Goal: Communication & Community: Answer question/provide support

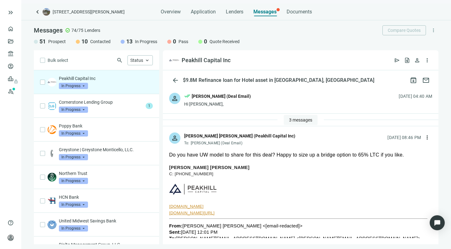
click at [295, 120] on span "3 messages" at bounding box center [300, 120] width 23 height 5
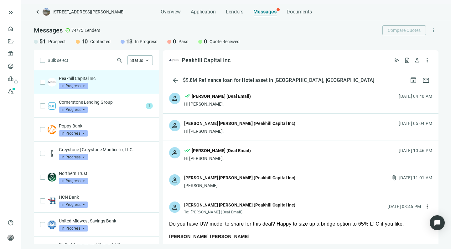
click at [247, 185] on div "[PERSON_NAME]," at bounding box center [239, 186] width 111 height 6
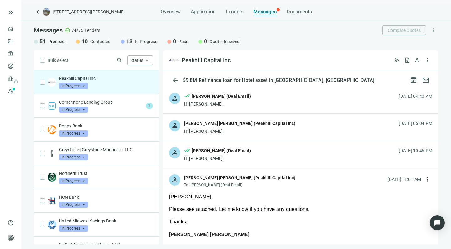
click at [248, 161] on div "person done_all [PERSON_NAME] (Deal Email) Hi [PERSON_NAME], [DATE] 10:46 PM" at bounding box center [300, 154] width 275 height 27
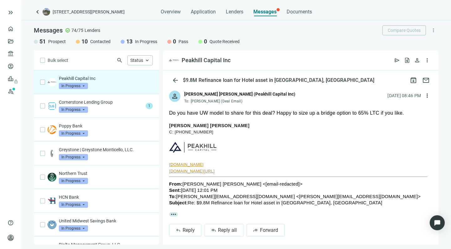
scroll to position [437, 0]
click at [171, 213] on span "more_horiz" at bounding box center [173, 215] width 9 height 4
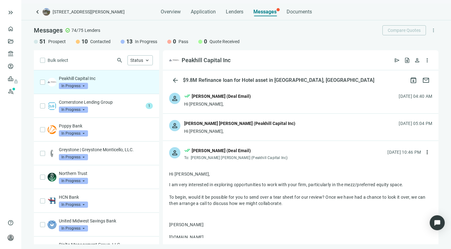
scroll to position [0, 0]
click at [217, 108] on div "person done_all [PERSON_NAME] (Deal Email) Hi [PERSON_NAME], [DATE] 04:40 AM" at bounding box center [300, 100] width 275 height 27
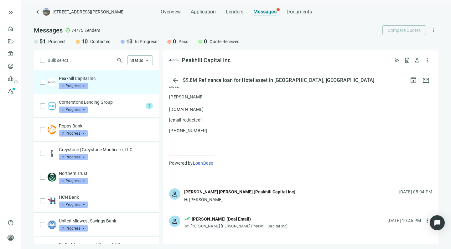
scroll to position [267, 0]
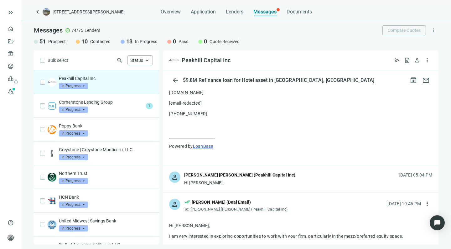
click at [230, 180] on div "Hi [PERSON_NAME]," at bounding box center [239, 183] width 111 height 6
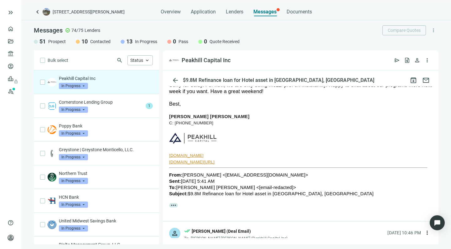
scroll to position [391, 0]
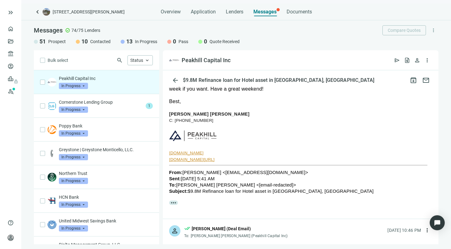
click at [175, 201] on span "more_horiz" at bounding box center [173, 203] width 9 height 4
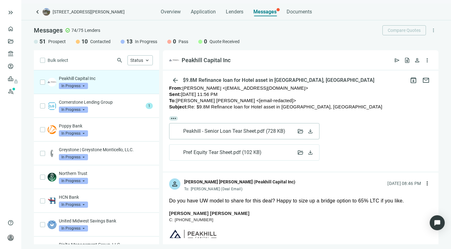
scroll to position [1078, 0]
click at [308, 149] on span "download" at bounding box center [310, 152] width 6 height 6
click at [310, 127] on span "download" at bounding box center [310, 130] width 6 height 6
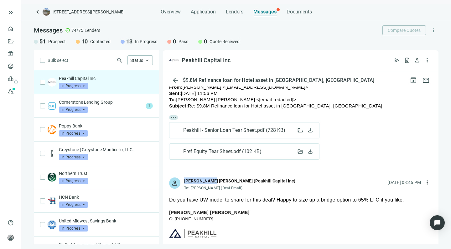
drag, startPoint x: 209, startPoint y: 172, endPoint x: 184, endPoint y: 170, distance: 25.1
click at [184, 178] on div "[PERSON_NAME] [PERSON_NAME] (Peakhill Capital Inc)" at bounding box center [239, 181] width 111 height 7
copy div "[PERSON_NAME] [PERSON_NAME]"
